Goal: Information Seeking & Learning: Learn about a topic

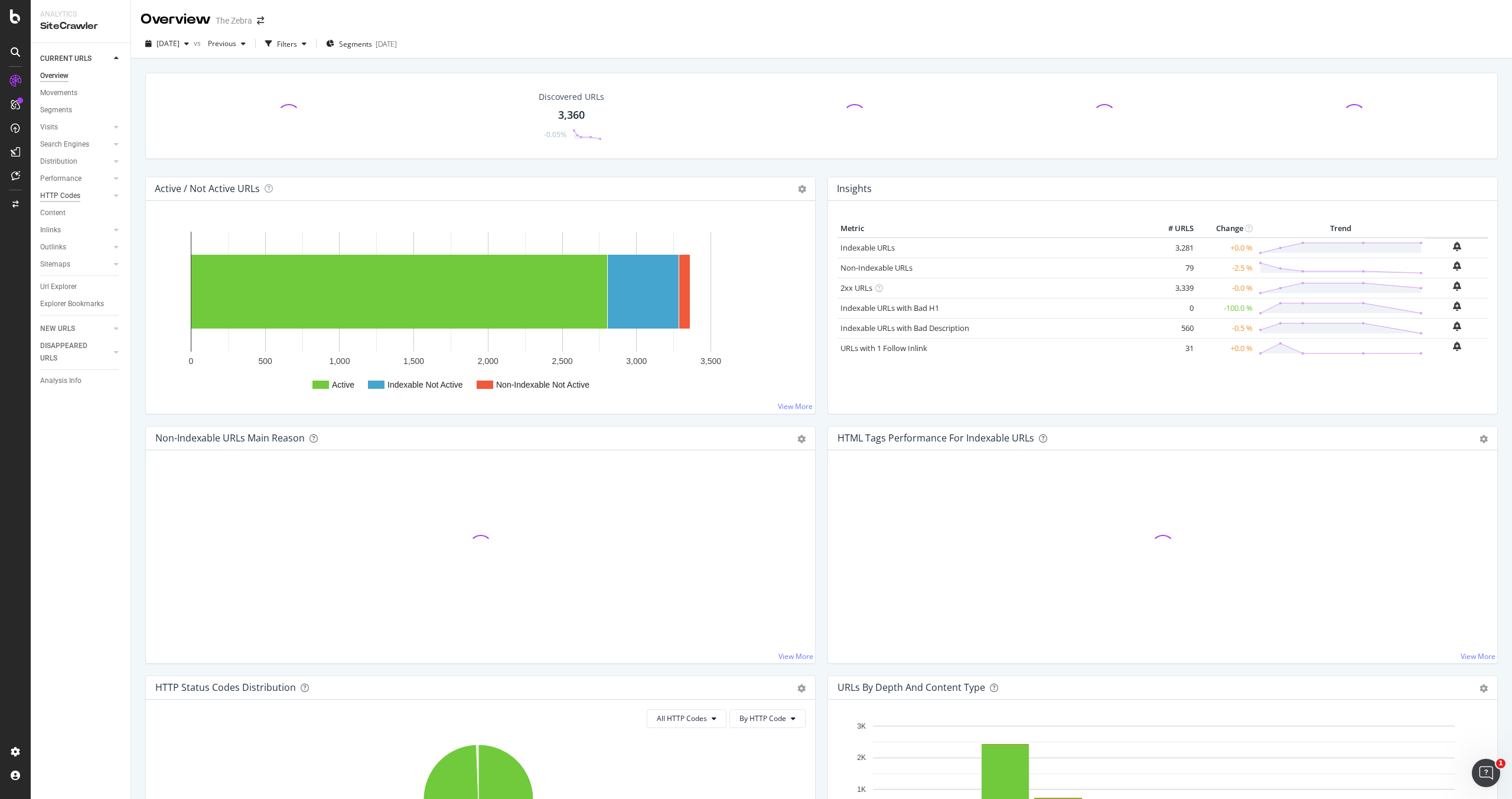
click at [74, 195] on div "HTTP Codes" at bounding box center [60, 196] width 40 height 13
